Goal: Find specific page/section: Find specific page/section

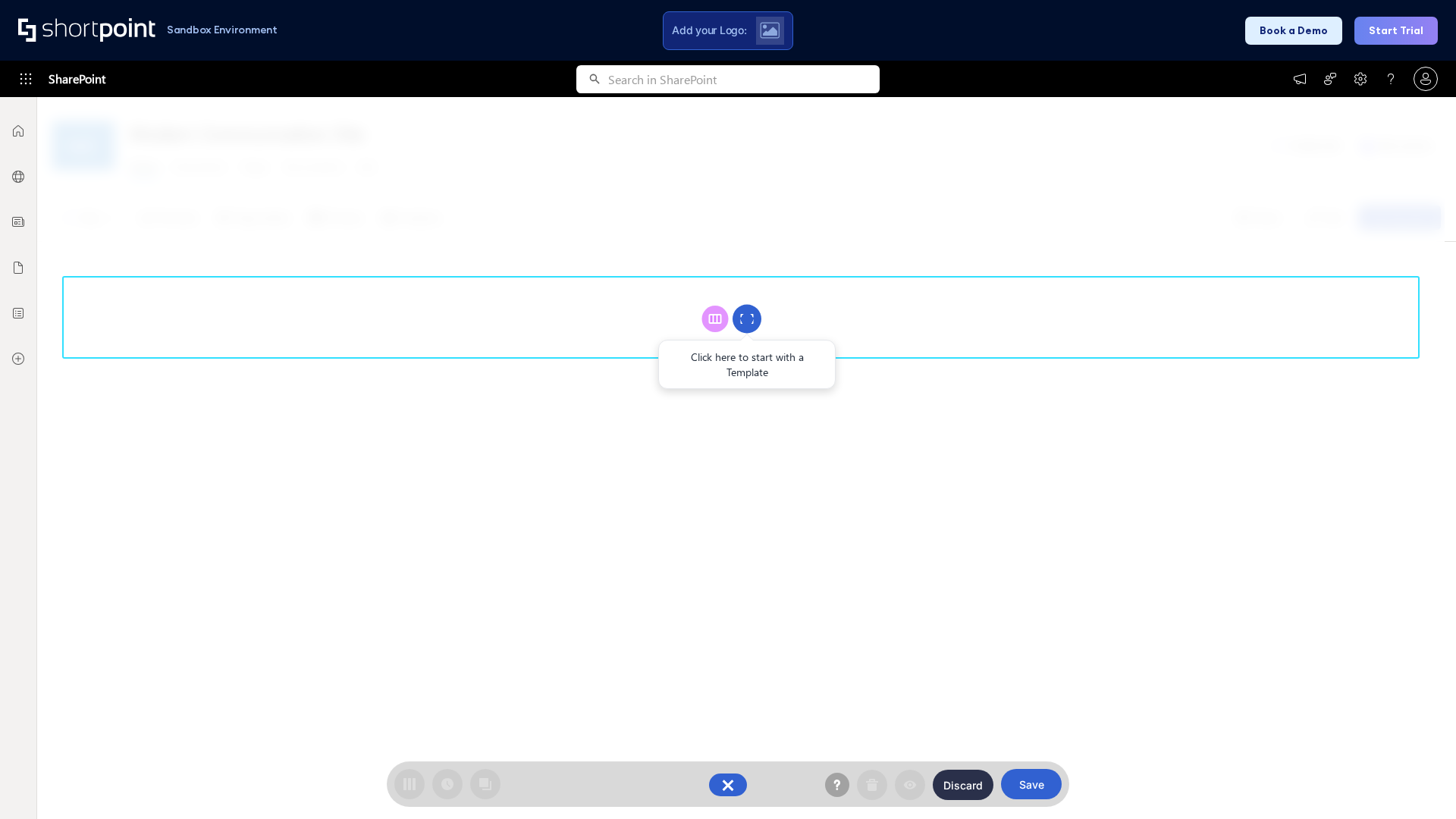
click at [747, 318] on circle at bounding box center [747, 319] width 29 height 29
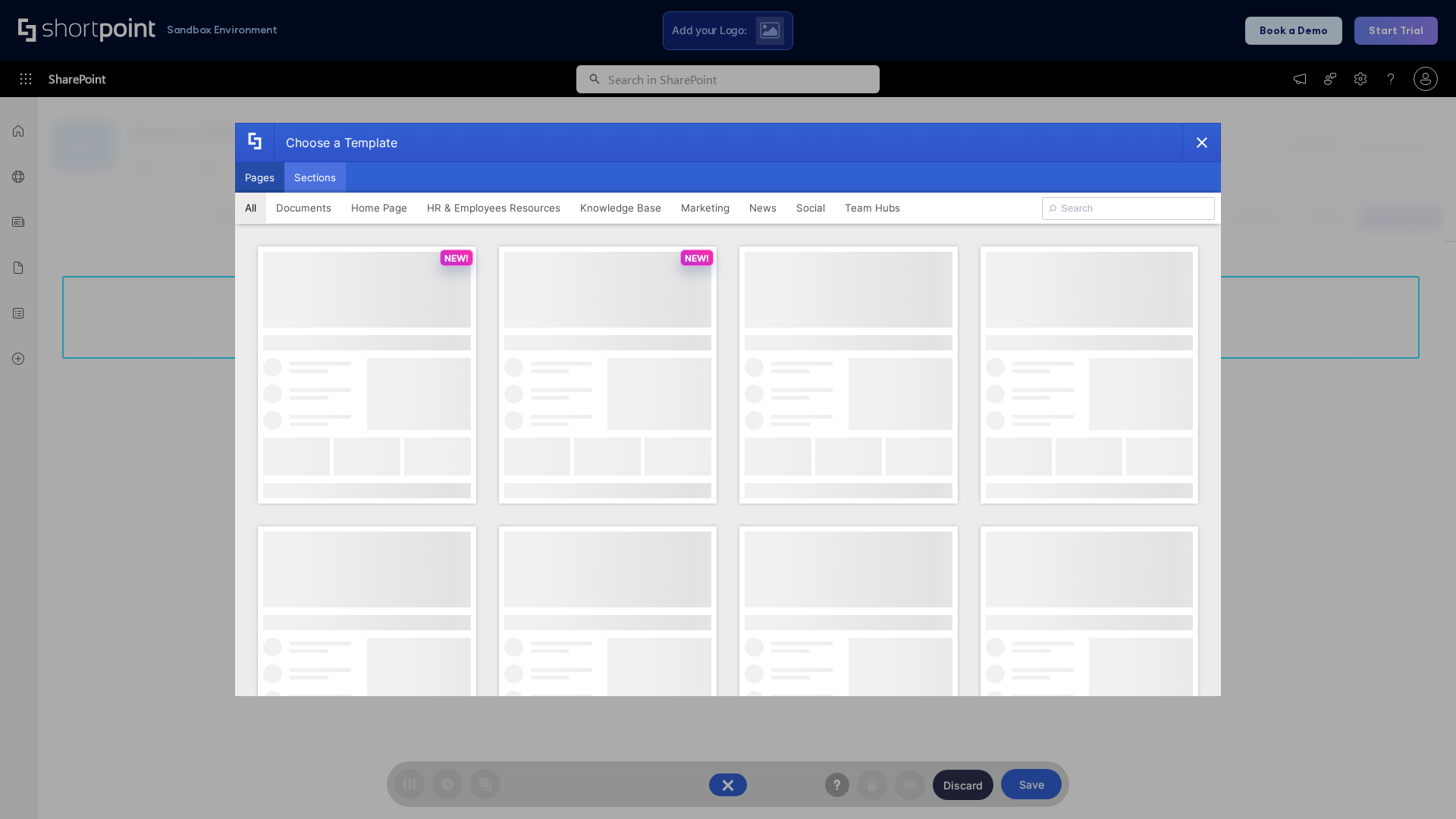
click at [314, 178] on button "Sections" at bounding box center [314, 178] width 61 height 30
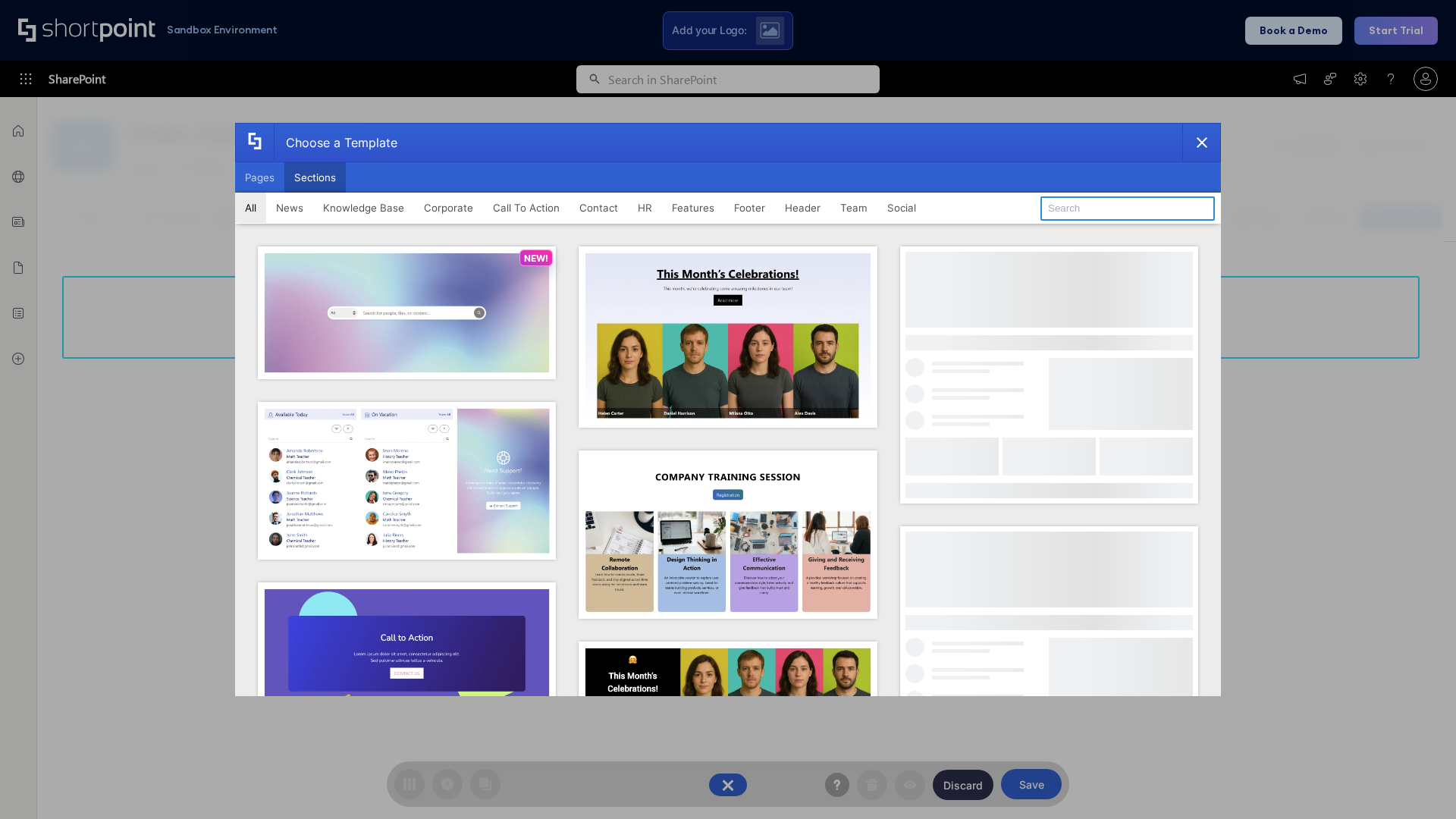
type input "Knowledge Base 4"
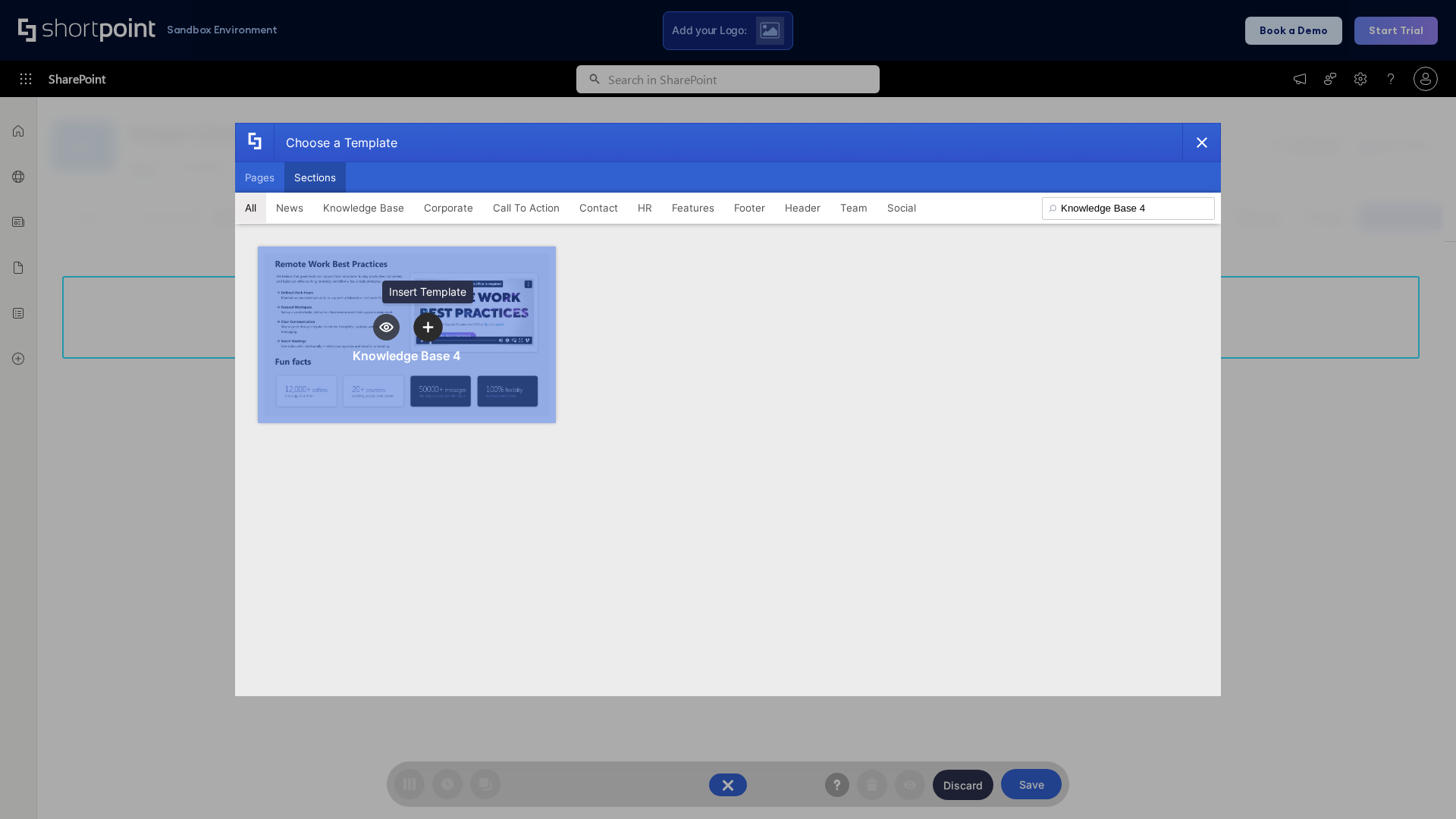
click at [428, 327] on icon "template selector" at bounding box center [427, 326] width 10 height 10
